Goal: Book appointment/travel/reservation

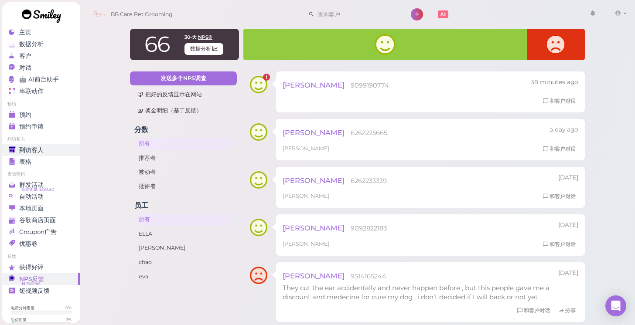
click at [30, 152] on span "到访客人" at bounding box center [31, 149] width 24 height 7
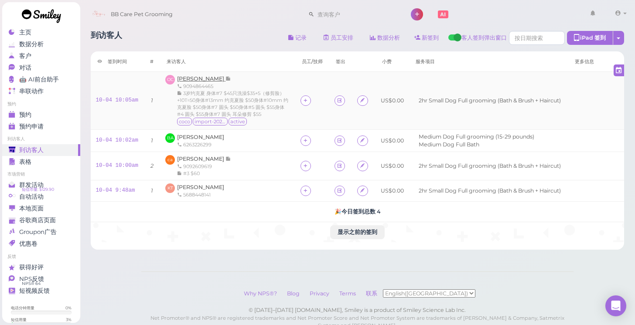
click at [198, 81] on span "[PERSON_NAME]" at bounding box center [201, 78] width 48 height 7
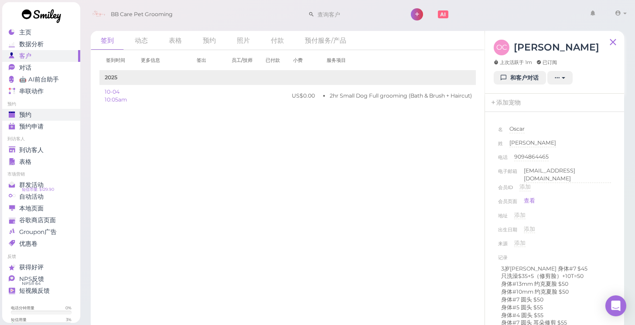
click at [21, 113] on span "预约" at bounding box center [25, 114] width 12 height 7
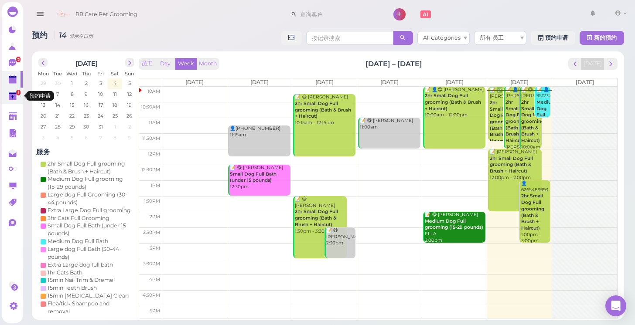
click at [12, 95] on polygon at bounding box center [12, 96] width 3 height 3
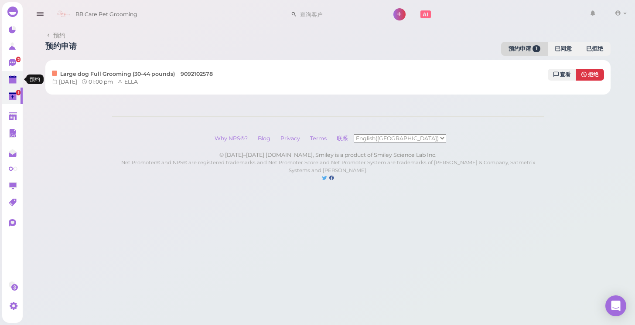
click at [13, 83] on polygon at bounding box center [13, 81] width 8 height 6
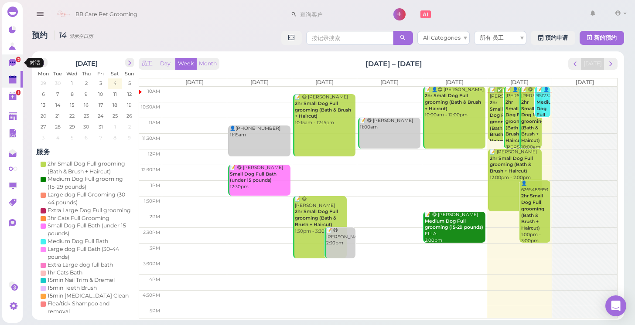
click at [10, 61] on icon at bounding box center [12, 63] width 7 height 8
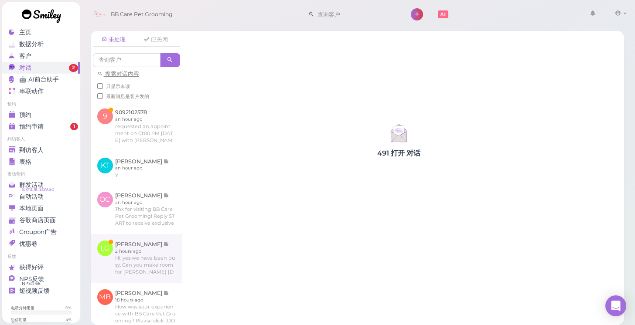
click at [130, 258] on link at bounding box center [136, 258] width 91 height 49
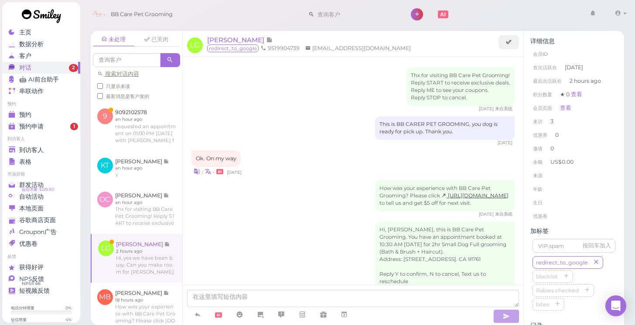
scroll to position [962, 0]
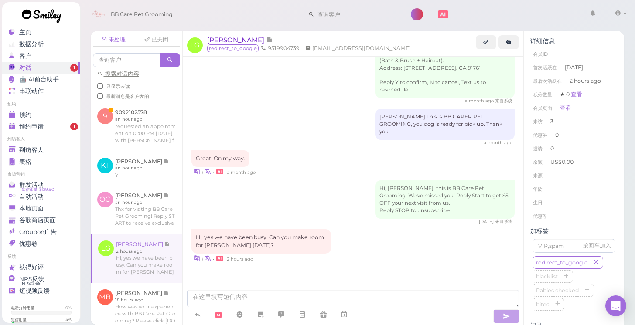
click at [222, 40] on span "[PERSON_NAME]" at bounding box center [236, 40] width 59 height 8
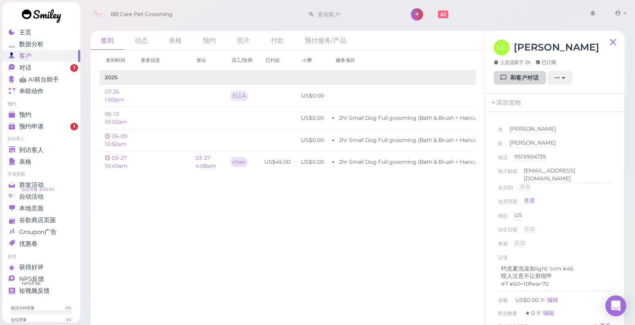
click at [518, 81] on link "和客户对话" at bounding box center [519, 78] width 52 height 14
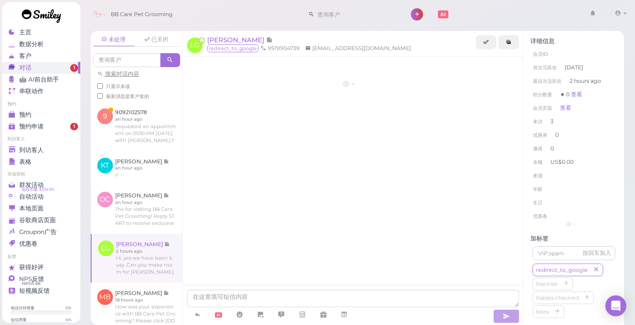
scroll to position [962, 0]
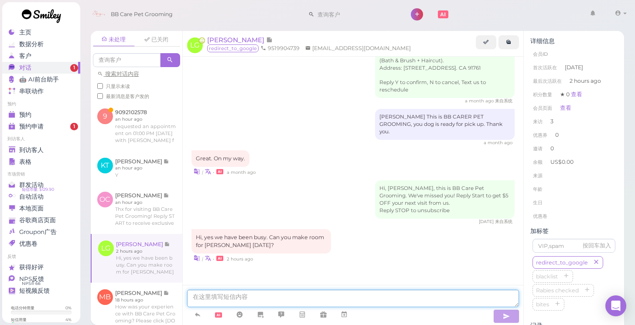
click at [241, 294] on textarea at bounding box center [353, 298] width 332 height 17
type textarea "sorry [DATE] is little busy. how about [DATE]?"
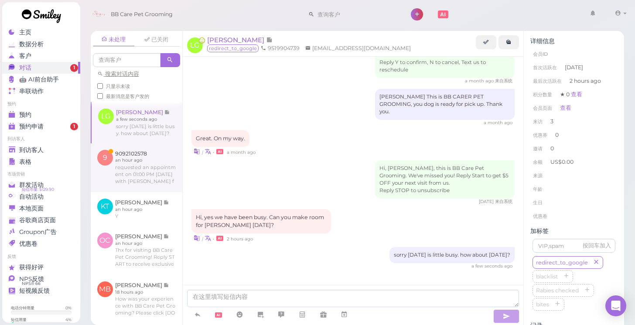
click at [125, 171] on link at bounding box center [137, 167] width 92 height 49
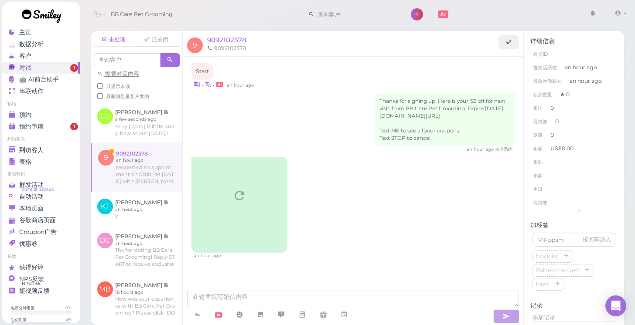
scroll to position [11, 0]
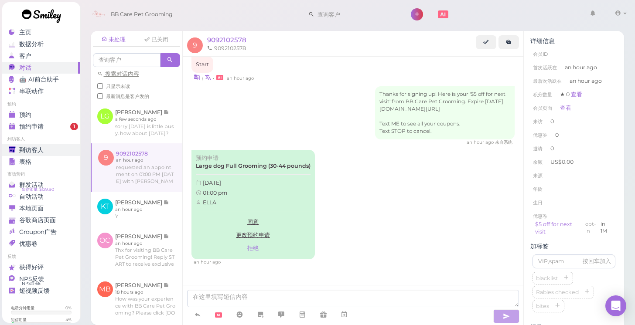
click at [20, 150] on span "到访客人" at bounding box center [31, 149] width 24 height 7
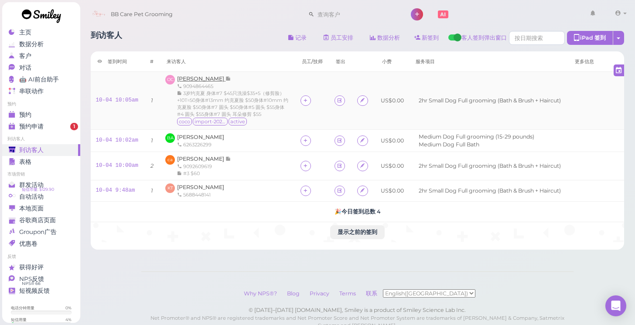
click at [208, 76] on span "[PERSON_NAME]" at bounding box center [201, 78] width 48 height 7
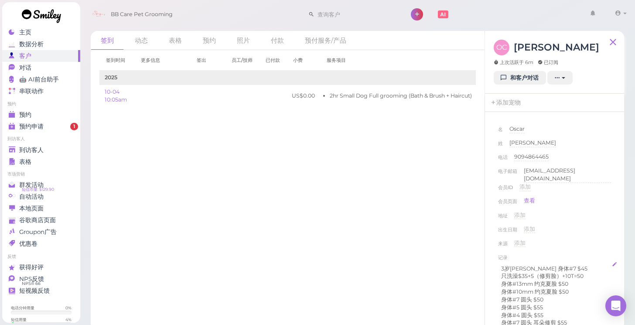
click at [563, 266] on p "3岁[PERSON_NAME] 身体#7 $45" at bounding box center [554, 269] width 107 height 8
click at [549, 305] on p "身体#5 圆头 $55" at bounding box center [554, 307] width 107 height 8
click at [548, 298] on p "身体#7 圆头 $50" at bounding box center [554, 300] width 107 height 8
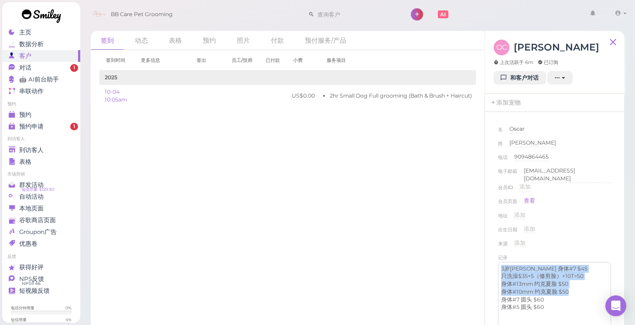
drag, startPoint x: 570, startPoint y: 289, endPoint x: 507, endPoint y: 261, distance: 68.7
click at [507, 262] on div "3岁[PERSON_NAME] 身体#7 $45 只洗澡$35+5（修剪脸）+10T=50 身体#13mm 约克夏脸 $50 身体#10mm 约克夏脸 $50…" at bounding box center [554, 291] width 112 height 59
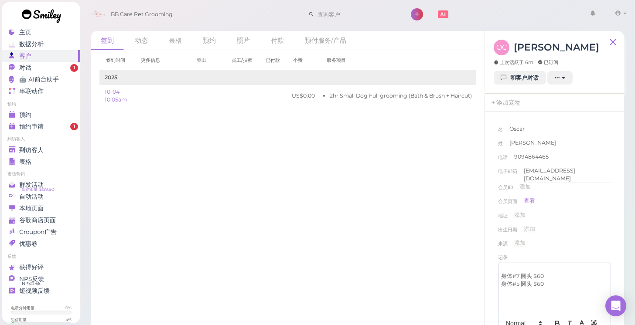
click at [578, 241] on div "来源 添加" at bounding box center [554, 246] width 113 height 14
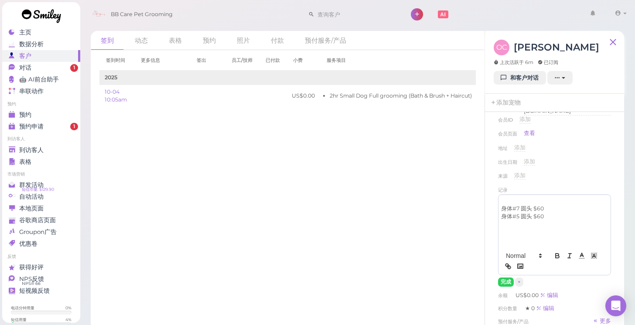
scroll to position [68, 0]
click at [507, 279] on button "完成" at bounding box center [506, 281] width 16 height 9
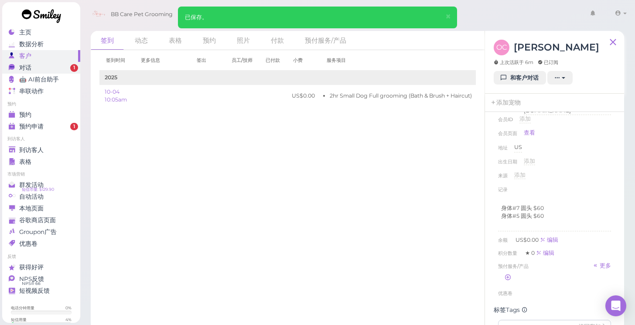
click at [55, 65] on div "对话" at bounding box center [40, 67] width 63 height 7
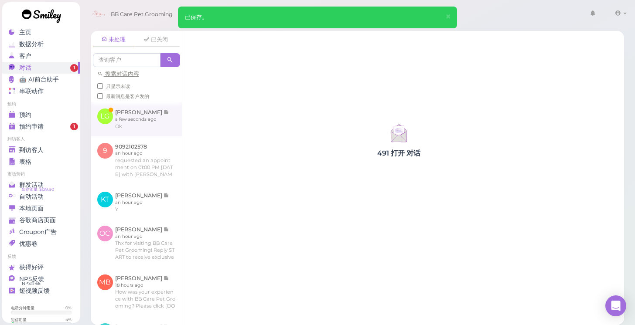
click at [137, 115] on link at bounding box center [136, 119] width 91 height 34
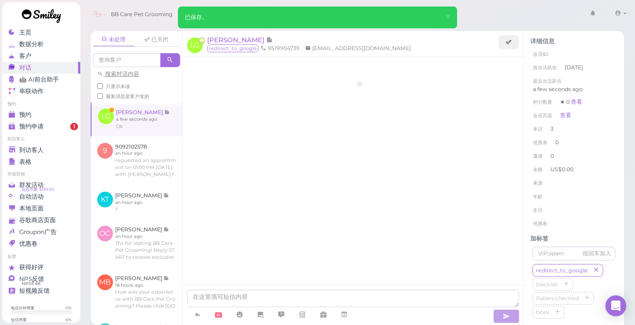
scroll to position [1018, 0]
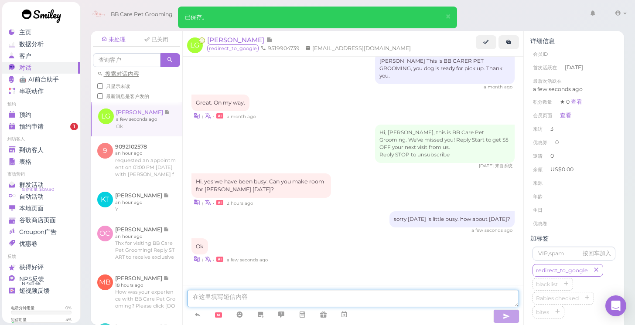
click at [217, 299] on textarea at bounding box center [353, 298] width 332 height 17
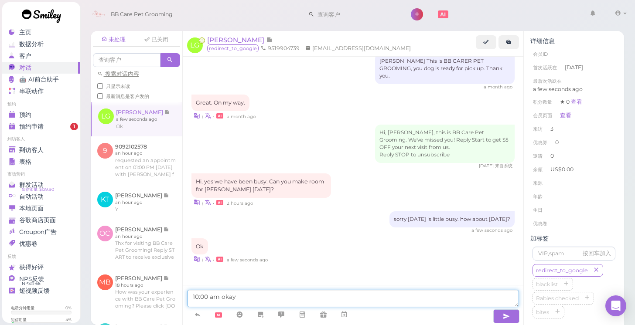
type textarea "10:00 am okay?"
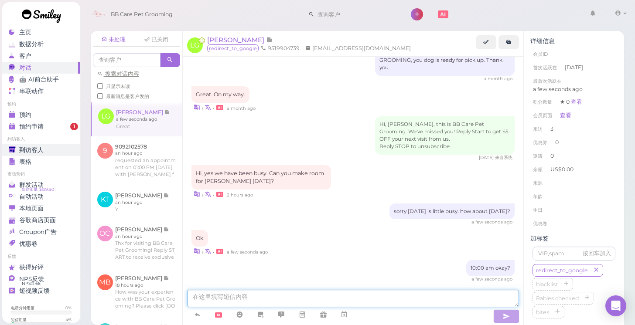
scroll to position [1085, 0]
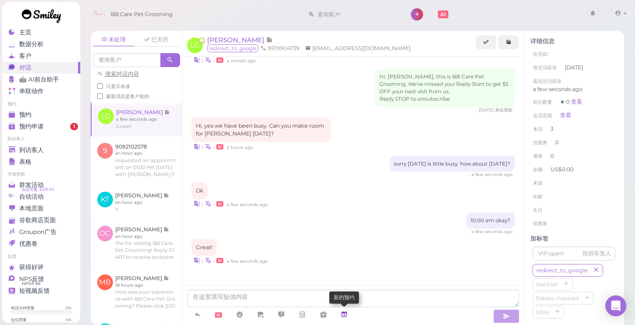
click at [345, 314] on icon at bounding box center [343, 314] width 7 height 9
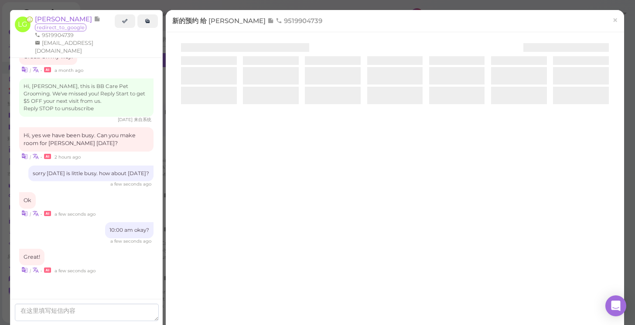
scroll to position [1064, 0]
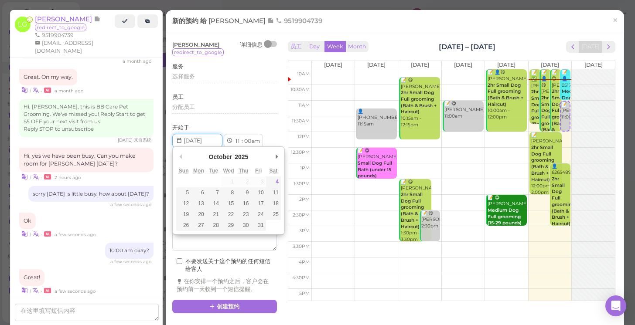
click at [212, 138] on input "Use the arrow keys to pick a date" at bounding box center [197, 141] width 50 height 14
type input "[DATE]"
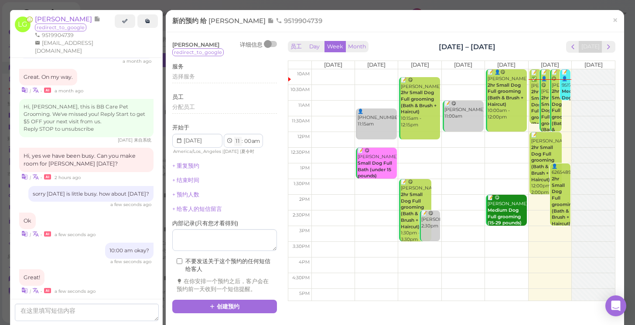
select select "10"
click at [221, 300] on button "创建预约" at bounding box center [224, 307] width 105 height 14
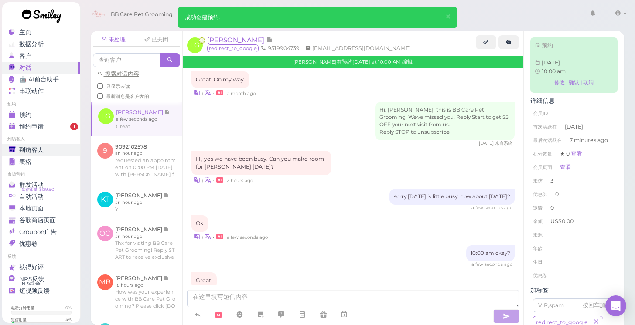
click at [35, 149] on span "到访客人" at bounding box center [31, 149] width 24 height 7
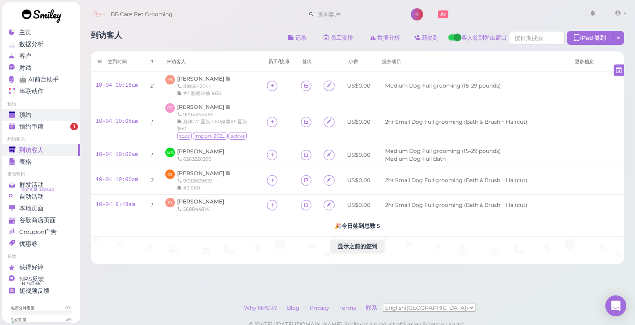
click at [48, 111] on div "预约" at bounding box center [40, 114] width 63 height 7
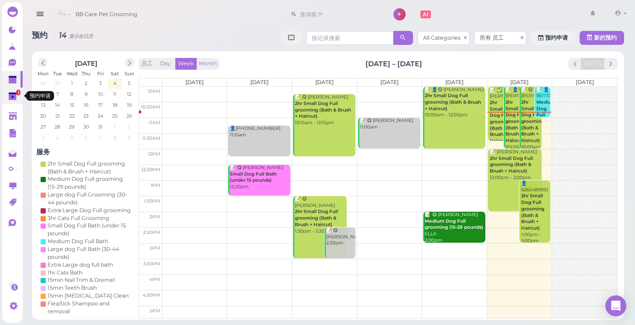
click at [14, 92] on icon at bounding box center [13, 96] width 9 height 9
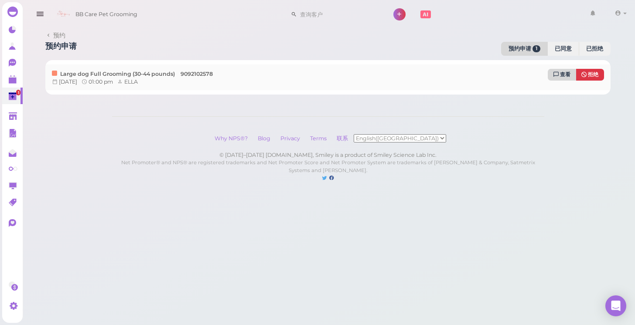
click at [563, 77] on span "查看" at bounding box center [565, 74] width 10 height 6
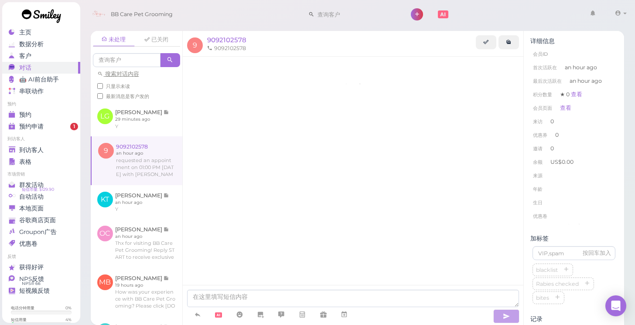
scroll to position [11, 0]
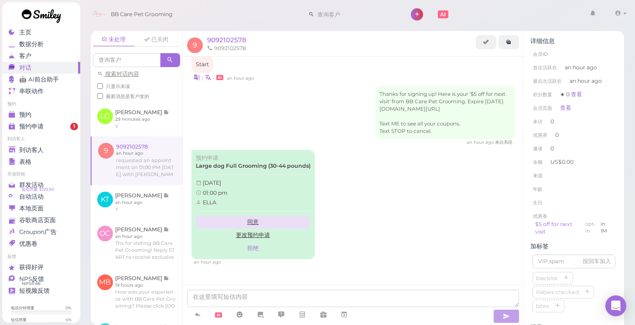
click at [254, 216] on link "同意" at bounding box center [253, 222] width 115 height 13
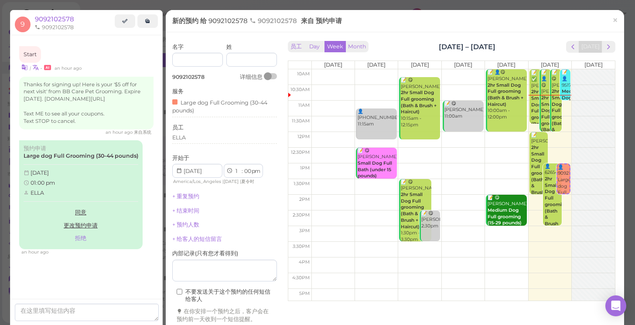
click at [121, 282] on div "Start | • an hour ago Thanks for signing up! Here is your '$5 off for next visi…" at bounding box center [86, 168] width 152 height 266
click at [267, 237] on div "+ 给客人的短信留言" at bounding box center [224, 239] width 105 height 8
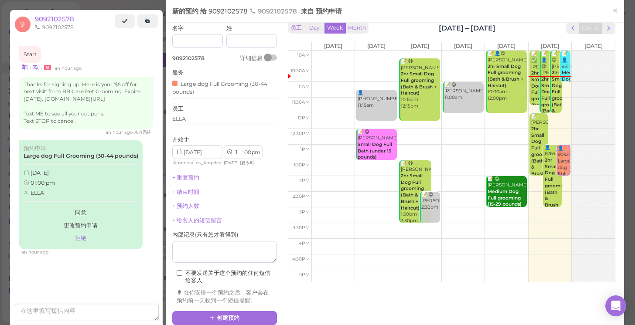
scroll to position [18, 0]
click at [233, 312] on button "创建预约" at bounding box center [224, 319] width 105 height 14
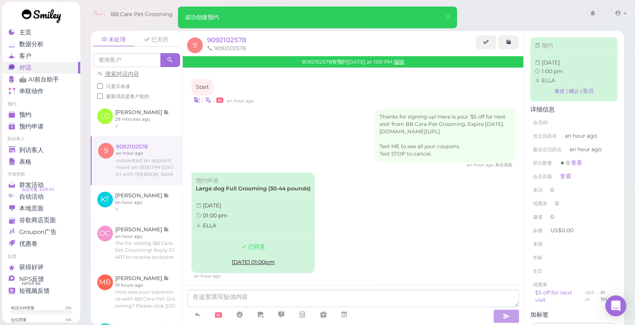
scroll to position [85, 0]
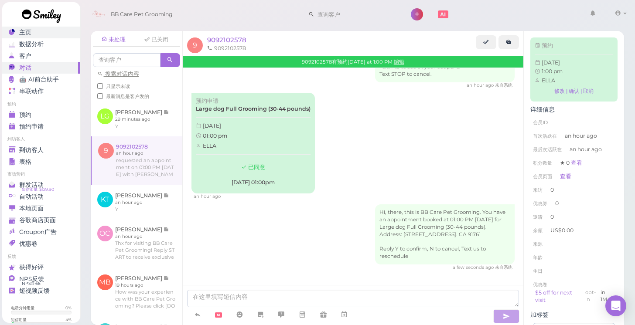
click at [60, 35] on div "主页" at bounding box center [40, 32] width 63 height 7
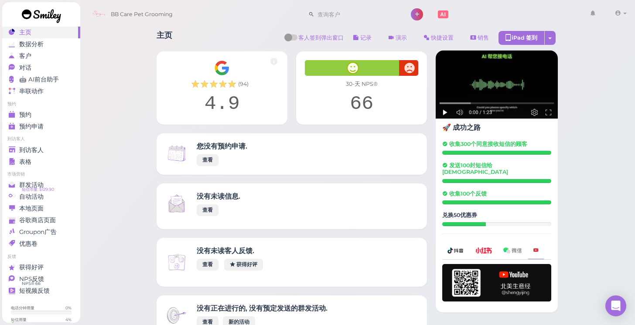
click at [48, 106] on li "预约" at bounding box center [41, 104] width 78 height 6
click at [48, 108] on ul "预约 预约 预约申请 0" at bounding box center [41, 116] width 78 height 31
click at [59, 115] on div "预约" at bounding box center [40, 114] width 63 height 7
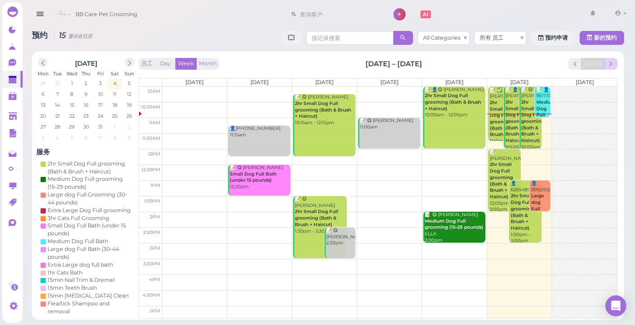
click at [614, 66] on span "next" at bounding box center [610, 64] width 8 height 8
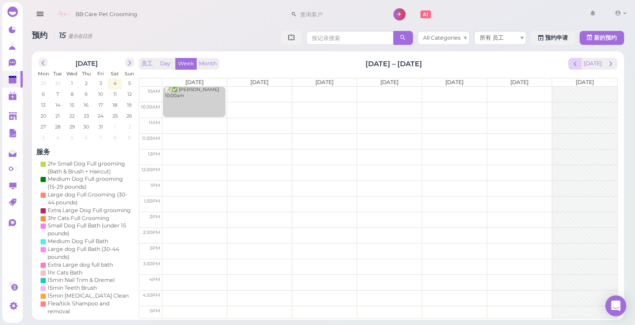
click at [574, 63] on span "prev" at bounding box center [575, 64] width 8 height 8
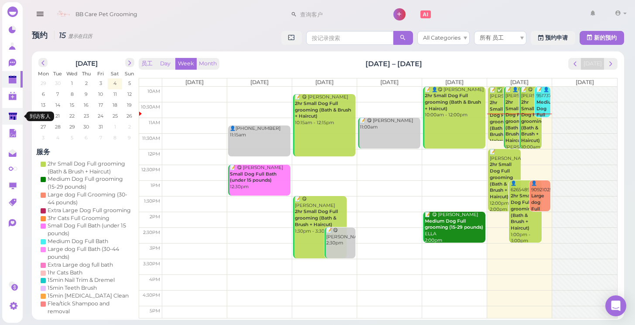
click at [12, 116] on icon at bounding box center [13, 116] width 8 height 7
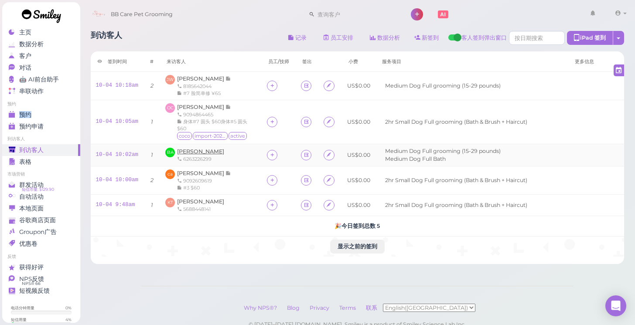
click at [200, 150] on span "[PERSON_NAME]" at bounding box center [200, 151] width 47 height 7
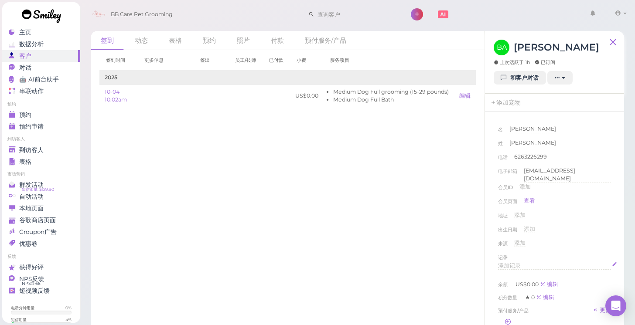
click at [530, 262] on div "添加记录" at bounding box center [554, 266] width 113 height 8
click at [576, 246] on div "来源 添加" at bounding box center [554, 246] width 113 height 14
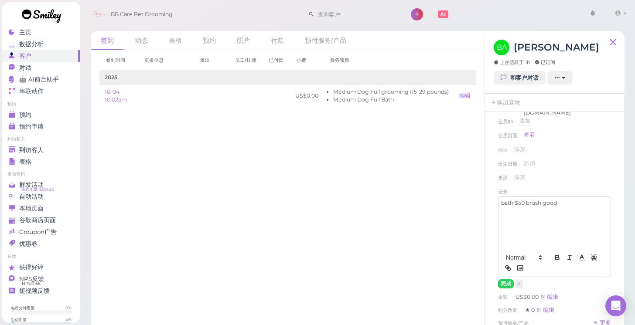
scroll to position [66, 0]
click at [502, 280] on button "完成" at bounding box center [506, 283] width 16 height 9
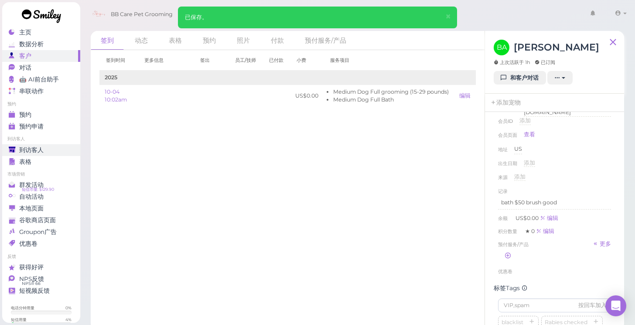
click at [44, 147] on div "到访客人" at bounding box center [40, 149] width 63 height 7
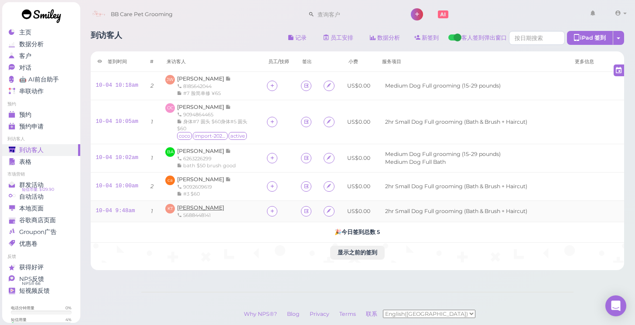
click at [190, 207] on span "[PERSON_NAME]" at bounding box center [200, 207] width 47 height 7
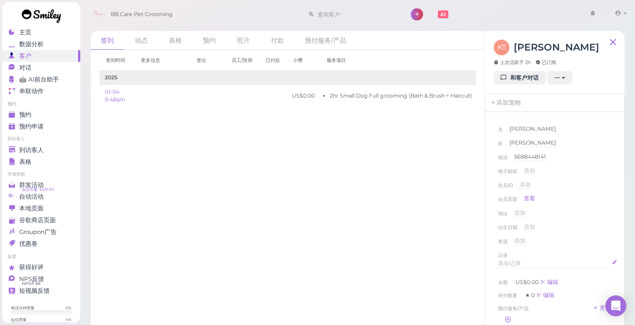
click at [524, 264] on div "添加记录" at bounding box center [554, 264] width 113 height 8
click at [606, 243] on div "来源 添加" at bounding box center [554, 244] width 113 height 14
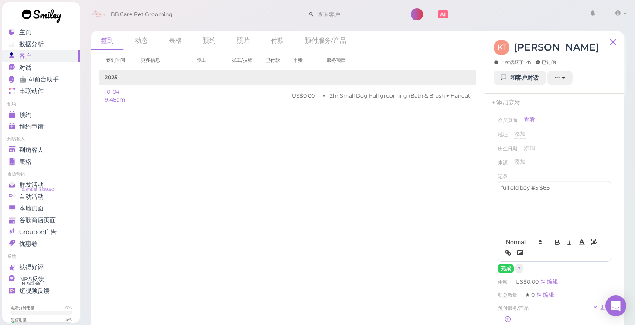
scroll to position [79, 0]
click at [500, 267] on button "完成" at bounding box center [506, 268] width 16 height 9
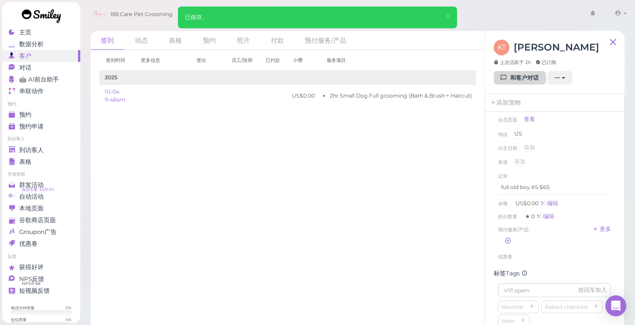
click at [519, 78] on link "和客户对话" at bounding box center [519, 78] width 52 height 14
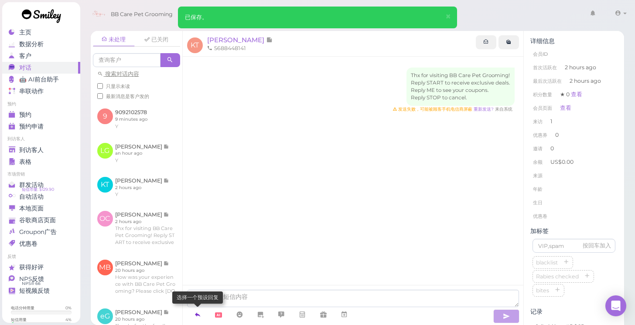
click at [197, 314] on icon at bounding box center [197, 314] width 7 height 9
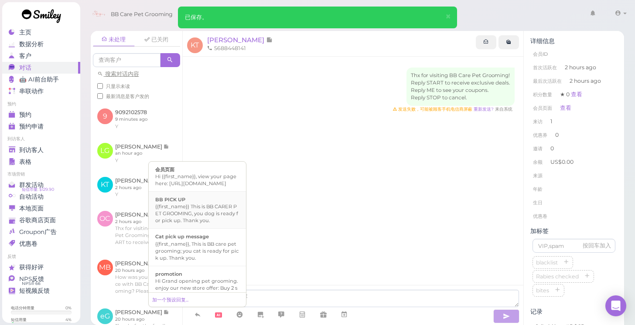
click at [203, 215] on div "{{first_name}} This is BB CARER PET GROOMING, you dog is ready for pick up. Tha…" at bounding box center [197, 213] width 84 height 21
type textarea "{{first_name}} This is BB CARER PET GROOMING, you dog is ready for pick up. Tha…"
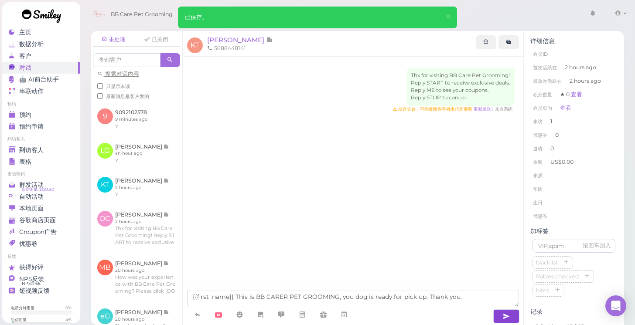
click at [511, 316] on button "button" at bounding box center [506, 316] width 26 height 14
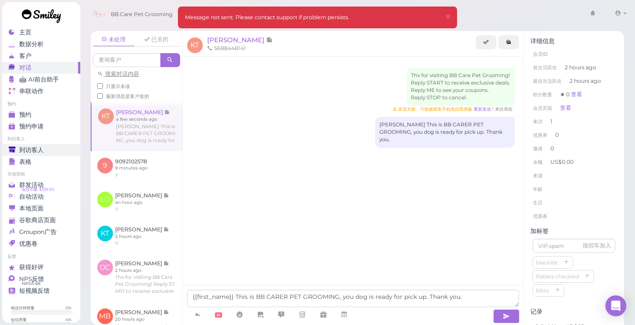
click at [37, 151] on span "到访客人" at bounding box center [31, 149] width 24 height 7
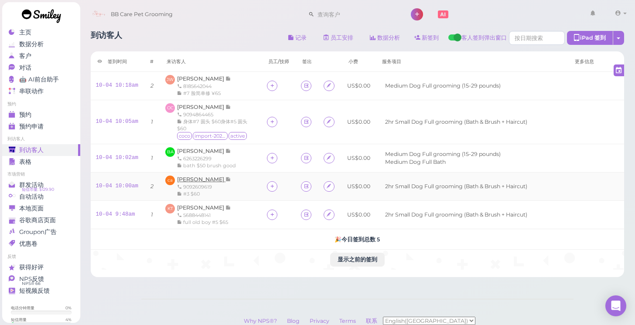
click at [190, 177] on span "[PERSON_NAME]" at bounding box center [201, 179] width 48 height 7
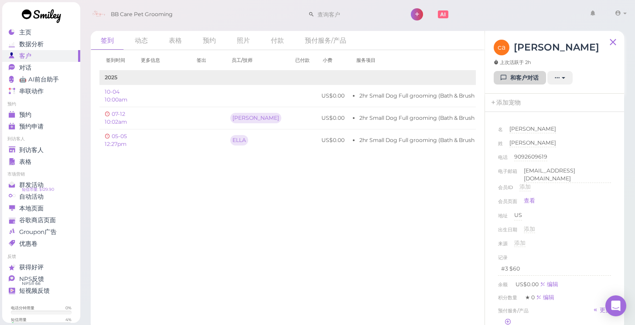
click at [516, 78] on link "和客户对话" at bounding box center [519, 78] width 52 height 14
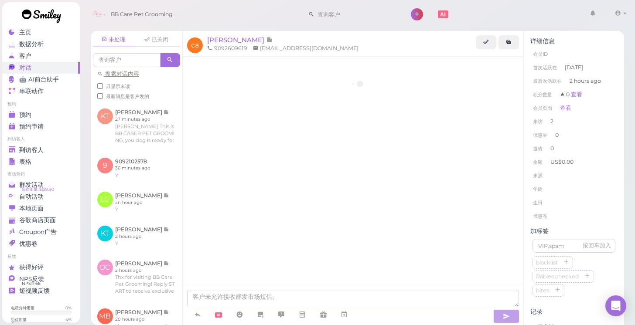
scroll to position [452, 0]
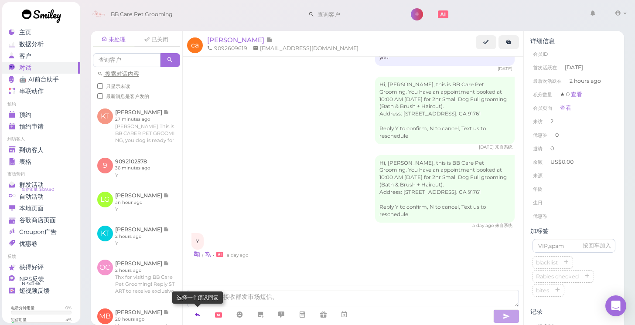
click at [201, 319] on icon at bounding box center [197, 314] width 7 height 9
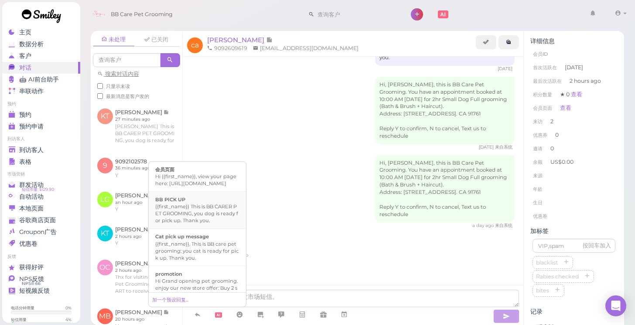
click at [190, 214] on div "{{first_name}} This is BB CARER PET GROOMING, you dog is ready for pick up. Tha…" at bounding box center [197, 213] width 84 height 21
type textarea "{{first_name}} This is BB CARER PET GROOMING, you dog is ready for pick up. Tha…"
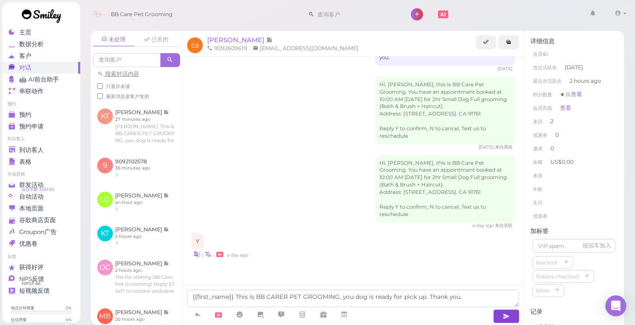
click at [505, 315] on icon "button" at bounding box center [506, 316] width 7 height 9
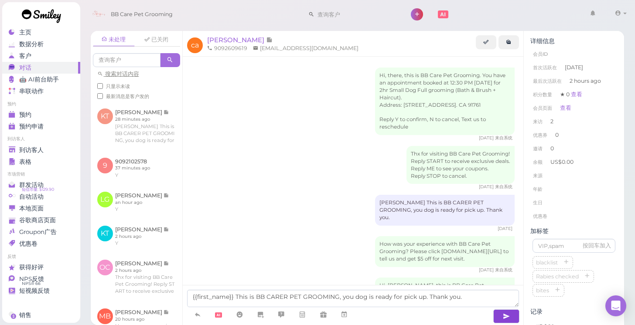
scroll to position [452, 0]
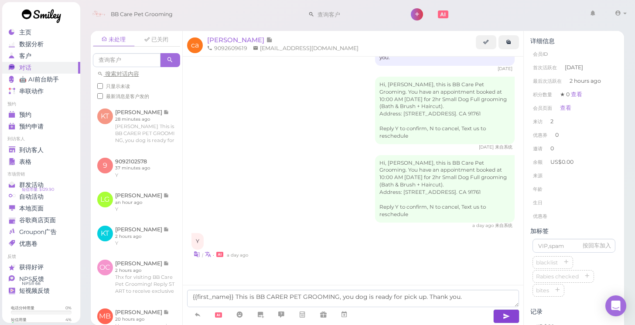
click at [510, 313] on button "button" at bounding box center [506, 316] width 26 height 14
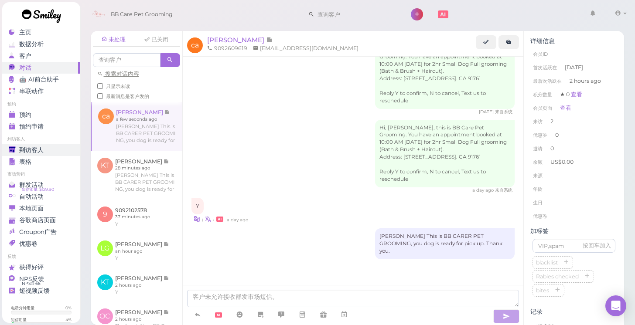
click at [27, 149] on span "到访客人" at bounding box center [31, 149] width 24 height 7
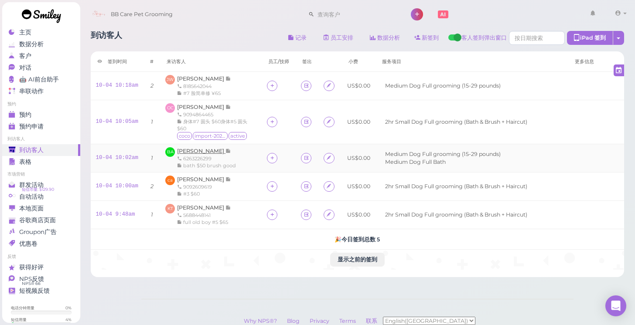
click at [203, 149] on span "[PERSON_NAME]" at bounding box center [201, 151] width 48 height 7
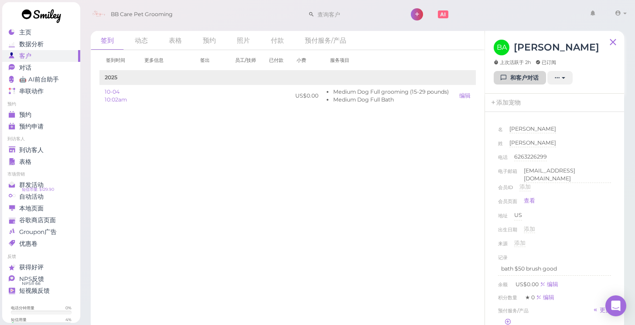
click at [513, 81] on link "和客户对话" at bounding box center [519, 78] width 52 height 14
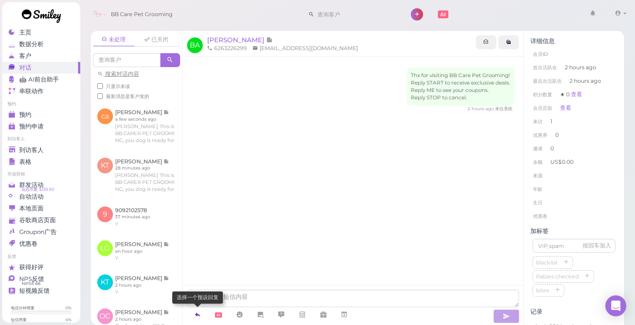
click at [197, 316] on icon at bounding box center [197, 314] width 7 height 9
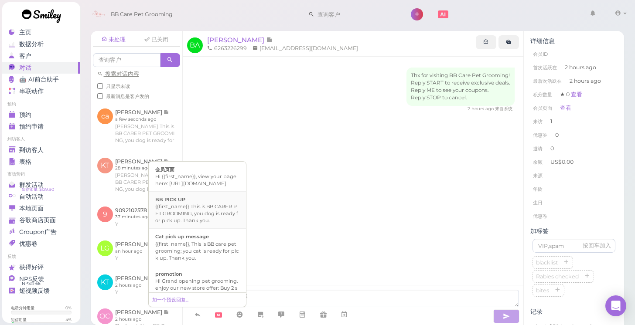
click at [205, 203] on div "BB PICK UP" at bounding box center [197, 199] width 84 height 7
type textarea "{{first_name}} This is BB CARER PET GROOMING, you dog is ready for pick up. Tha…"
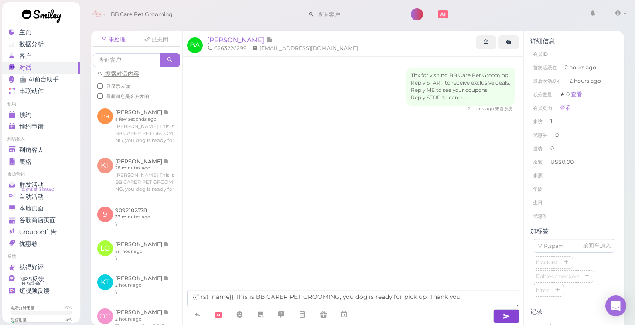
click at [507, 316] on icon "button" at bounding box center [506, 316] width 7 height 9
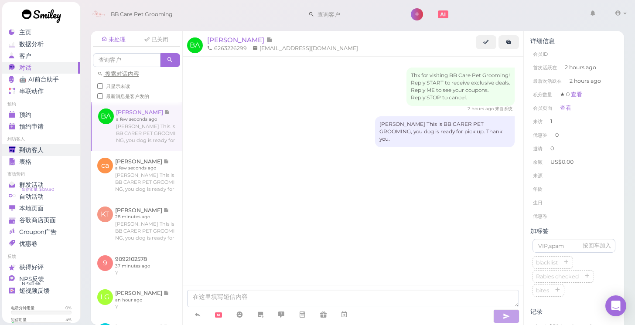
click at [38, 151] on span "到访客人" at bounding box center [31, 149] width 24 height 7
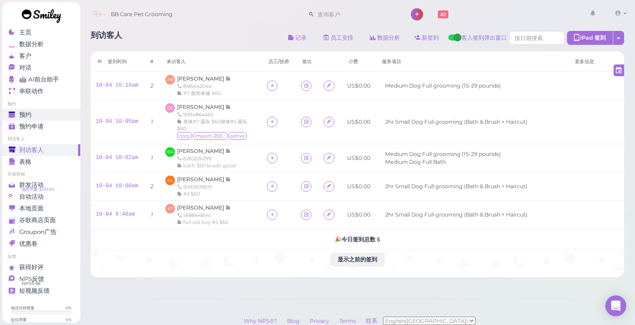
click at [33, 115] on div "预约" at bounding box center [40, 114] width 63 height 7
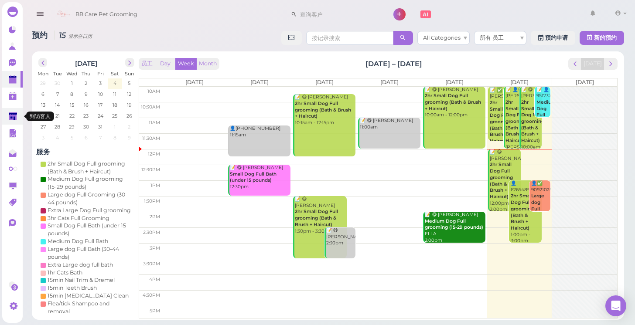
click at [13, 115] on polygon at bounding box center [13, 115] width 8 height 7
